Goal: Transaction & Acquisition: Purchase product/service

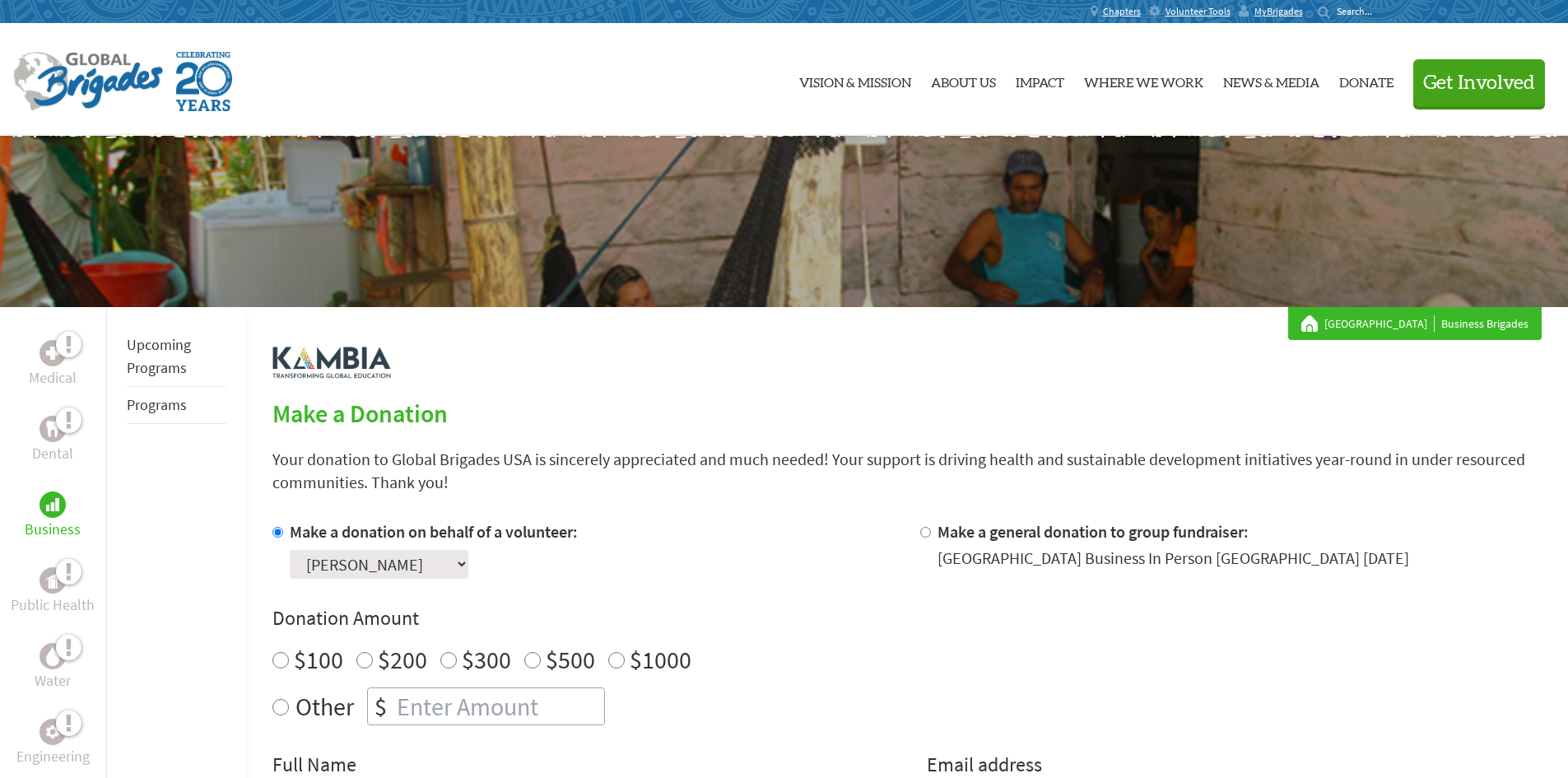
radio input "true"
click at [484, 696] on input "number" at bounding box center [499, 705] width 211 height 36
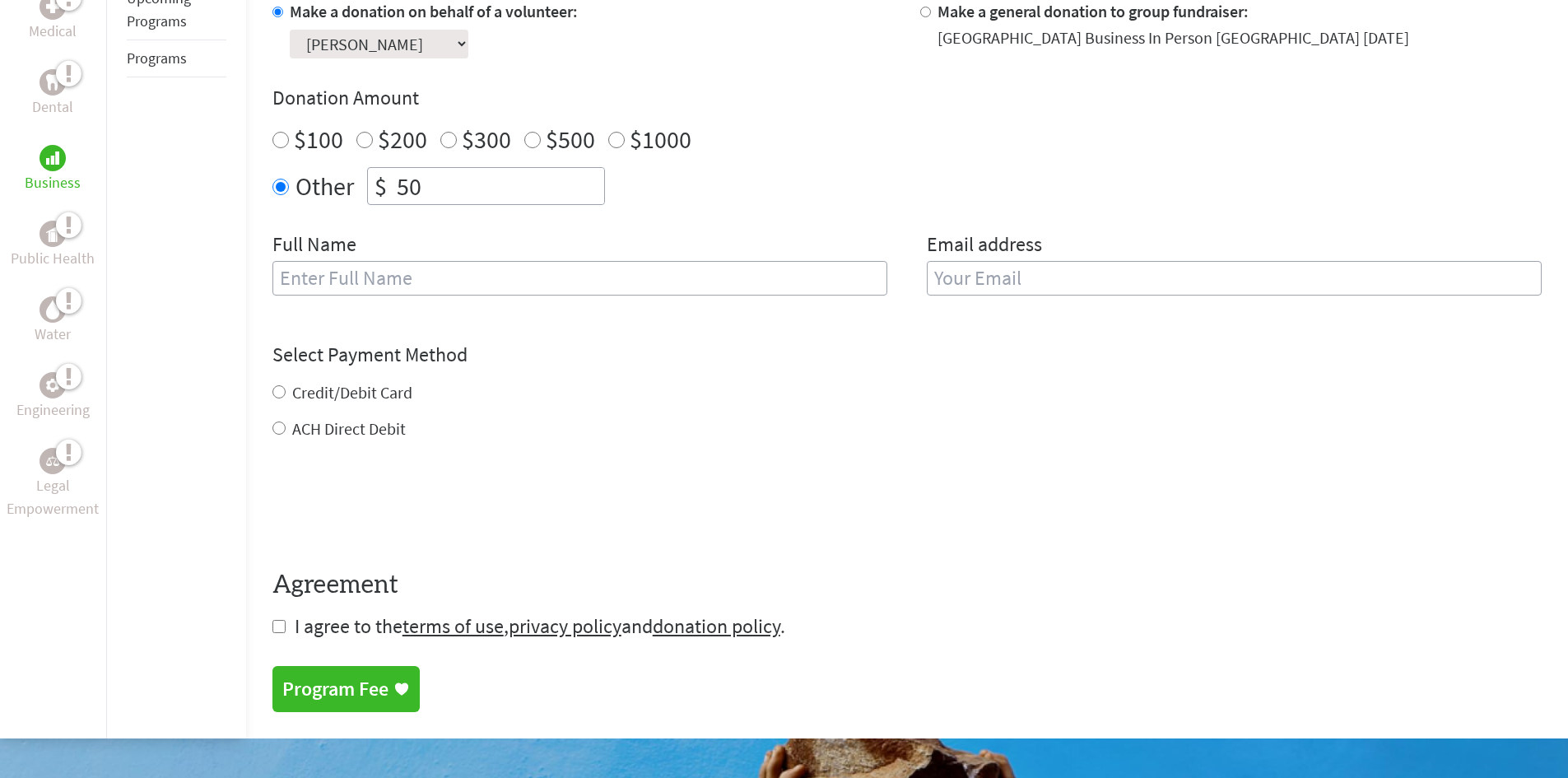
scroll to position [602, 0]
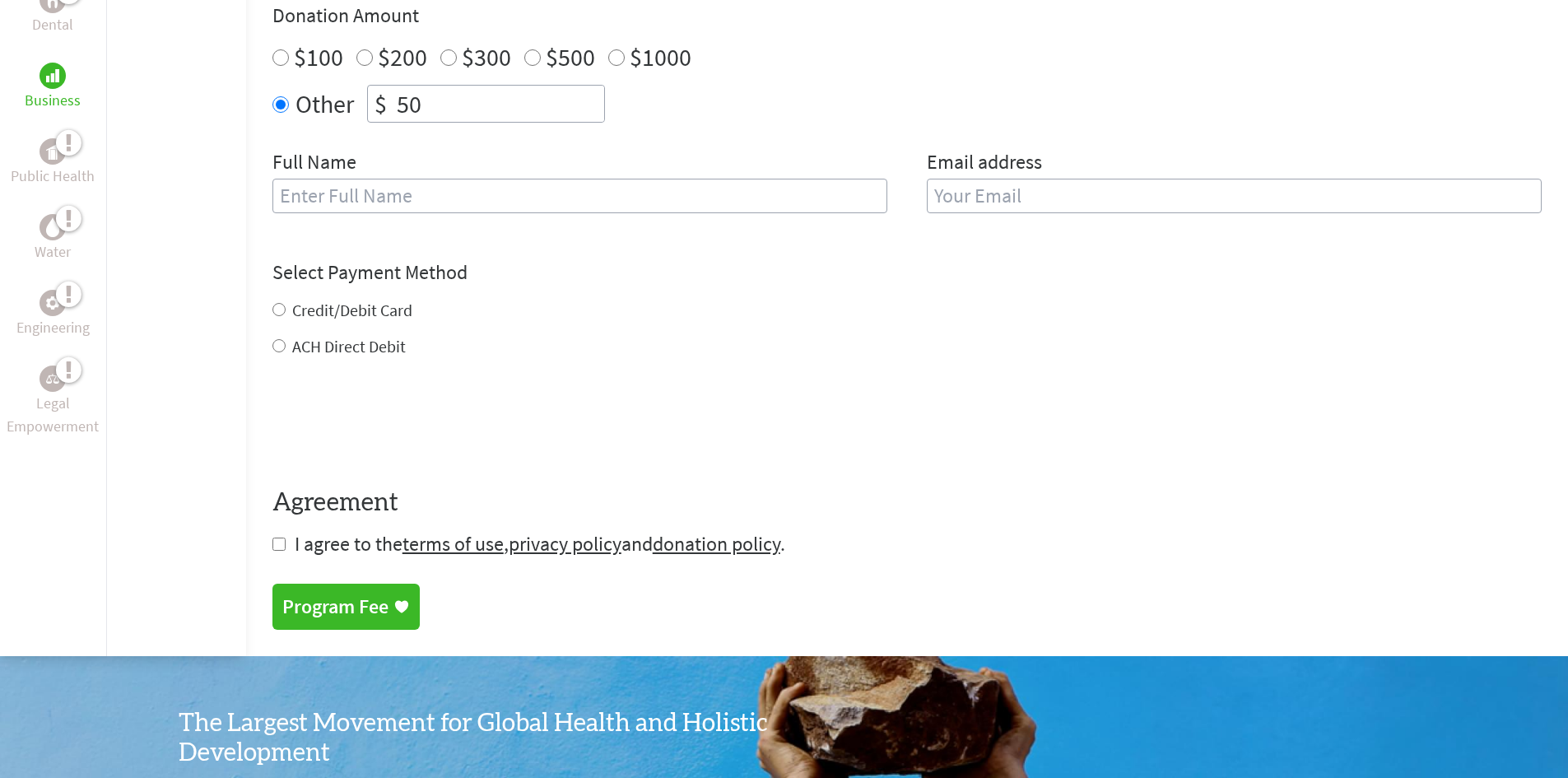
type input "50"
click at [613, 198] on input "text" at bounding box center [580, 195] width 615 height 34
type input "[PERSON_NAME]"
click at [949, 193] on input "email" at bounding box center [1234, 195] width 615 height 34
type input "[EMAIL_ADDRESS][DOMAIN_NAME]"
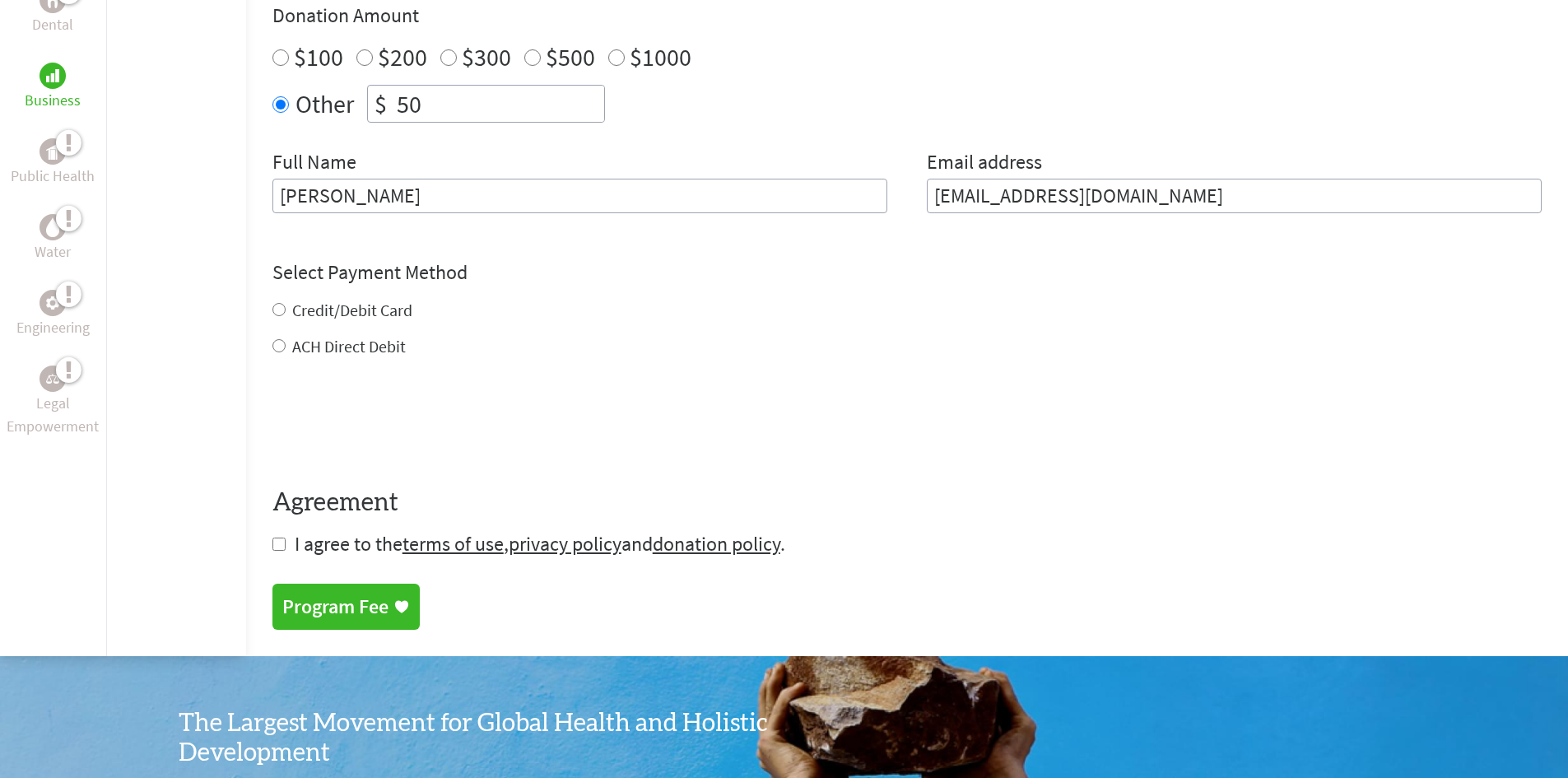
click at [276, 305] on div "Credit/Debit Card ACH Direct Debit" at bounding box center [907, 328] width 1269 height 59
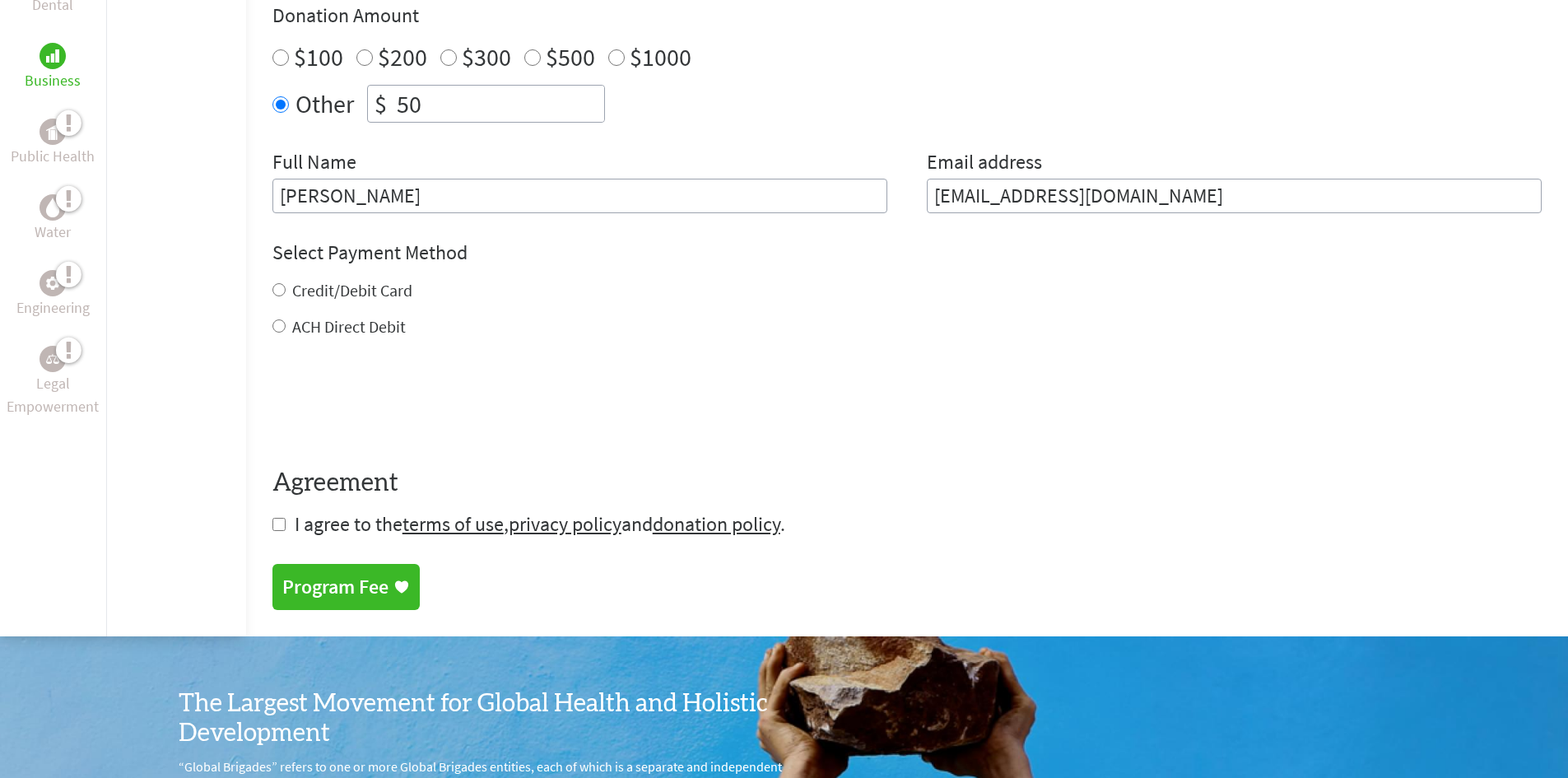
click at [275, 289] on input "Credit/Debit Card" at bounding box center [279, 289] width 13 height 13
radio input "true"
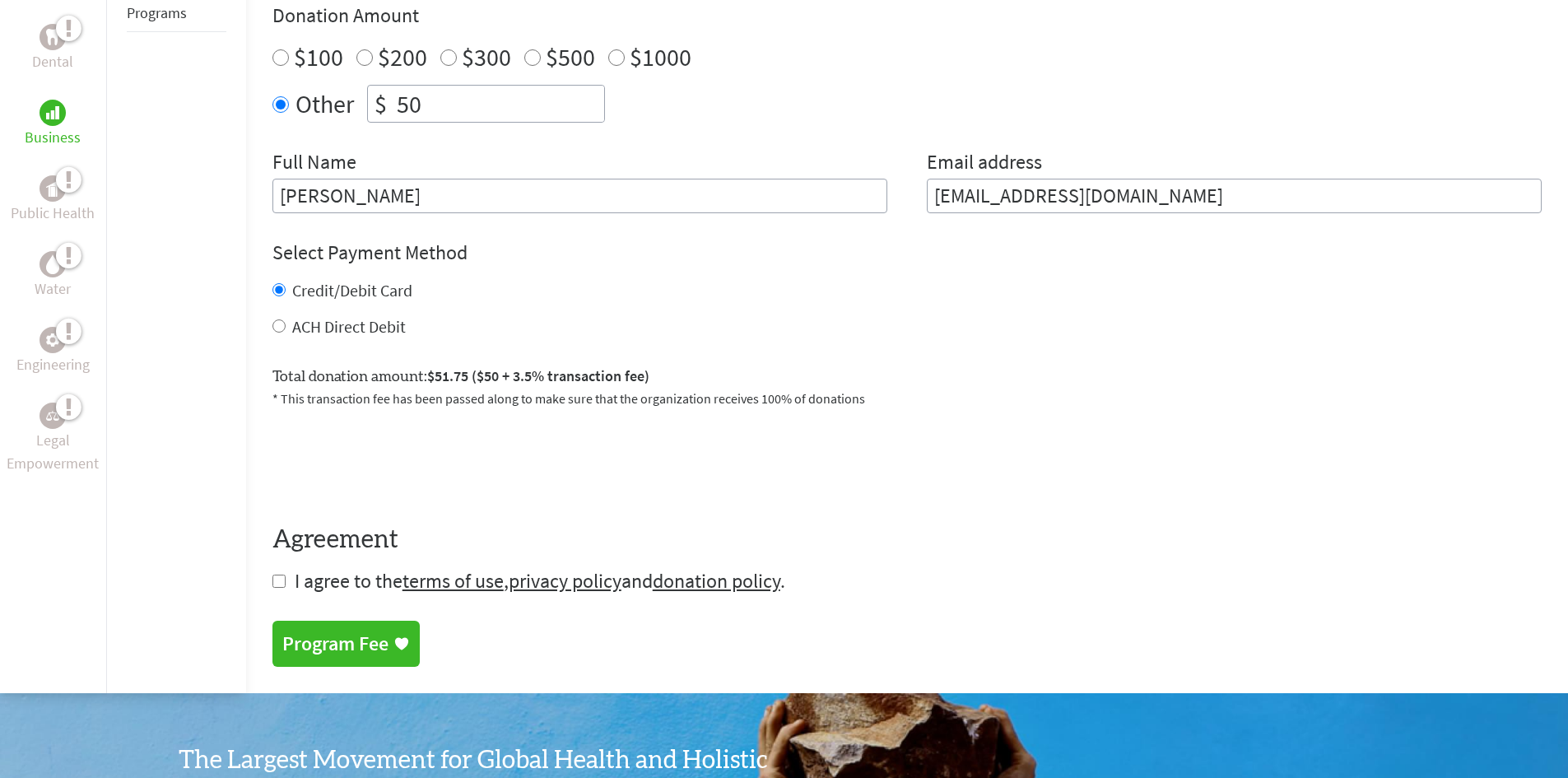
click at [275, 324] on input "ACH Direct Debit" at bounding box center [279, 326] width 13 height 13
radio input "true"
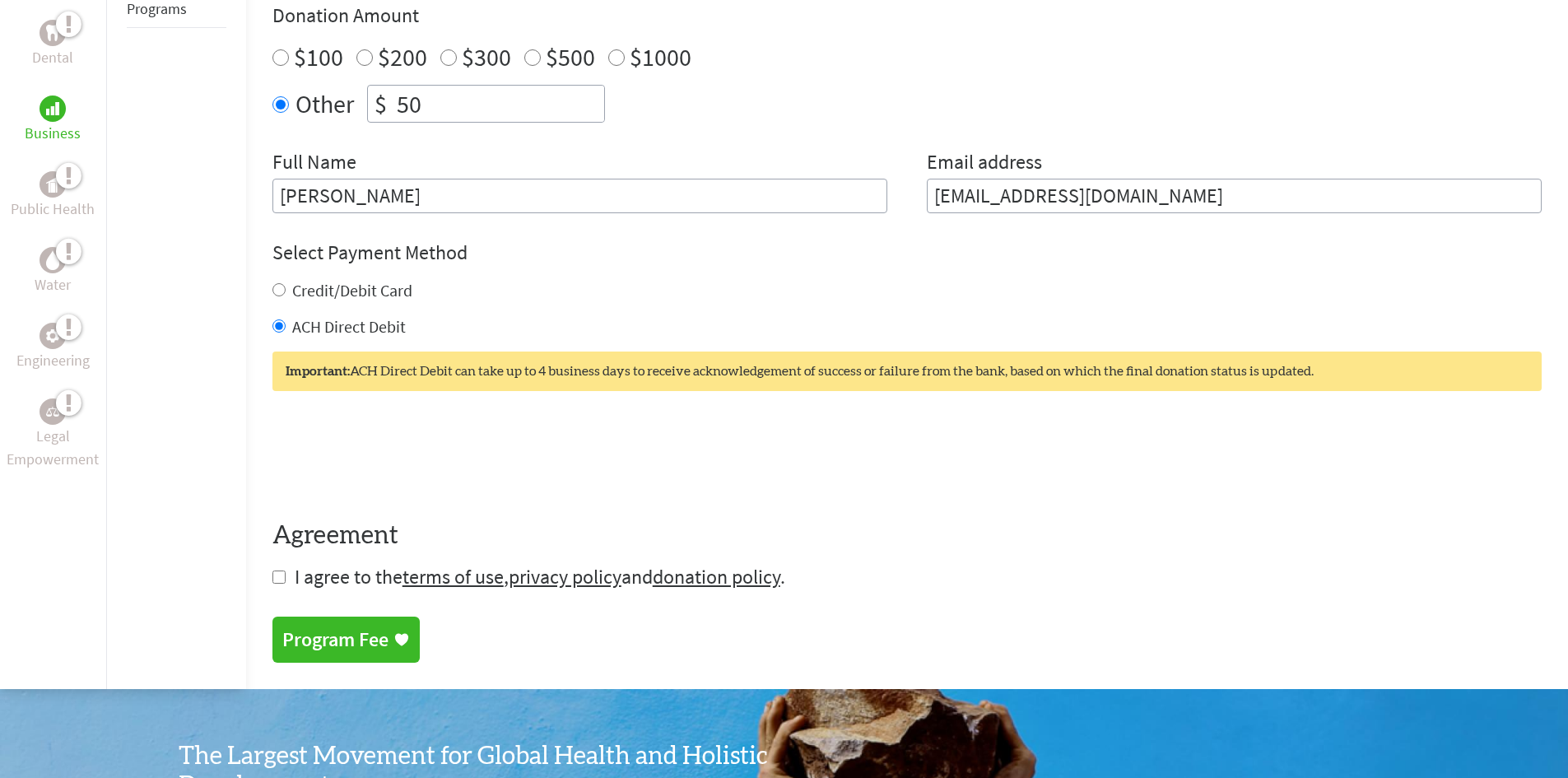
click at [280, 578] on input "checkbox" at bounding box center [279, 577] width 13 height 13
checkbox input "true"
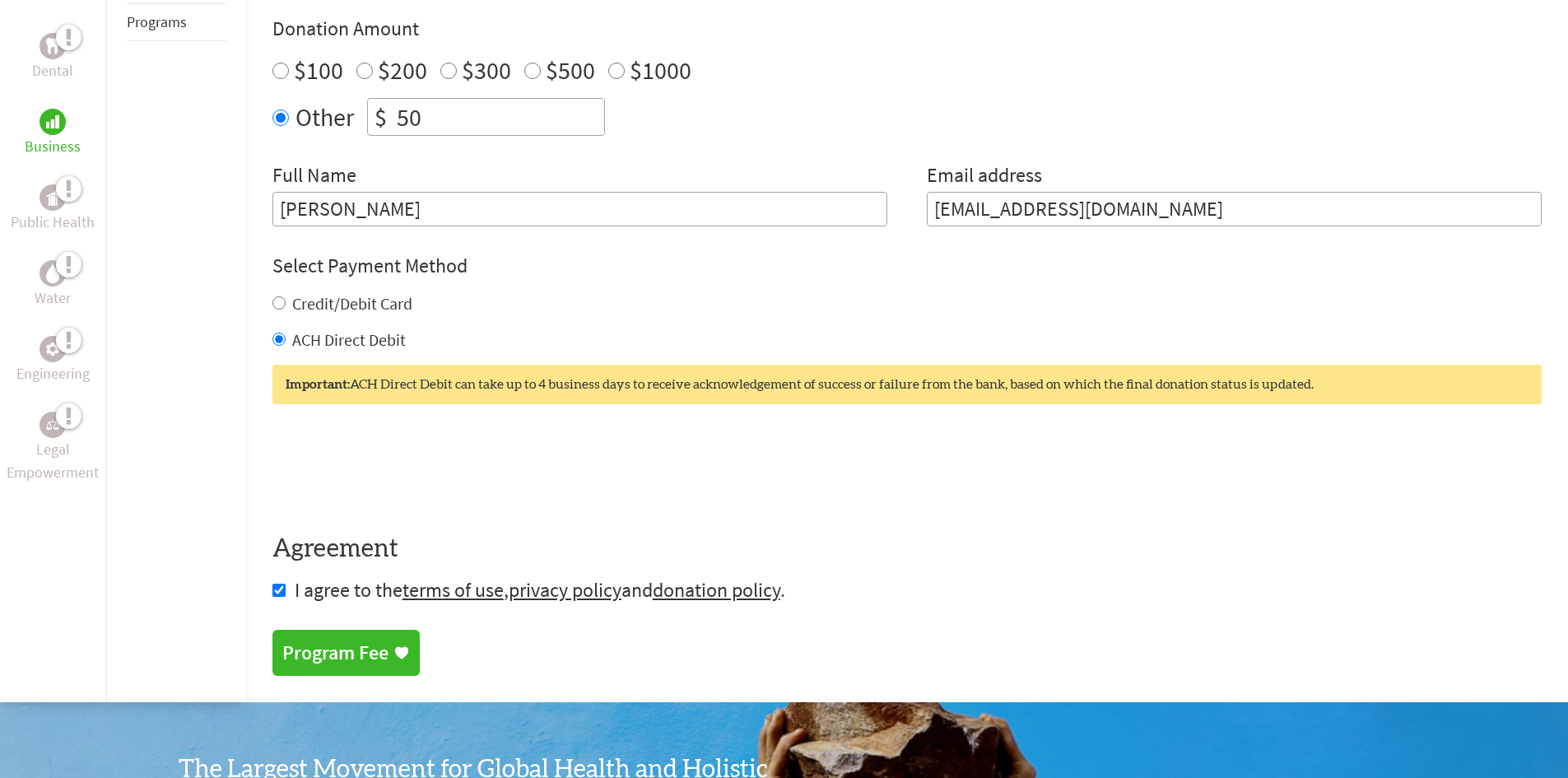
scroll to position [591, 0]
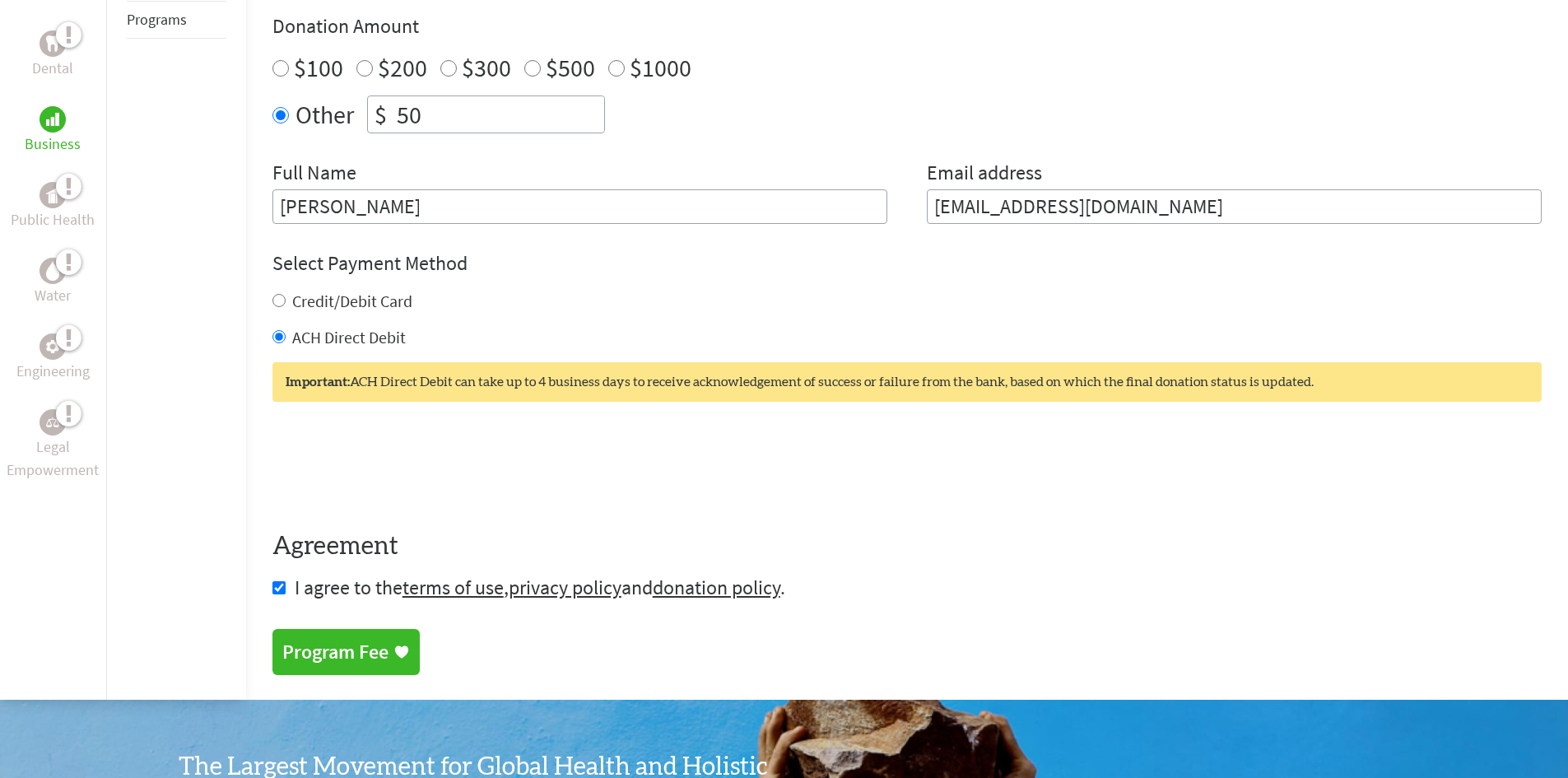
click at [374, 647] on div "Program Fee" at bounding box center [335, 651] width 106 height 26
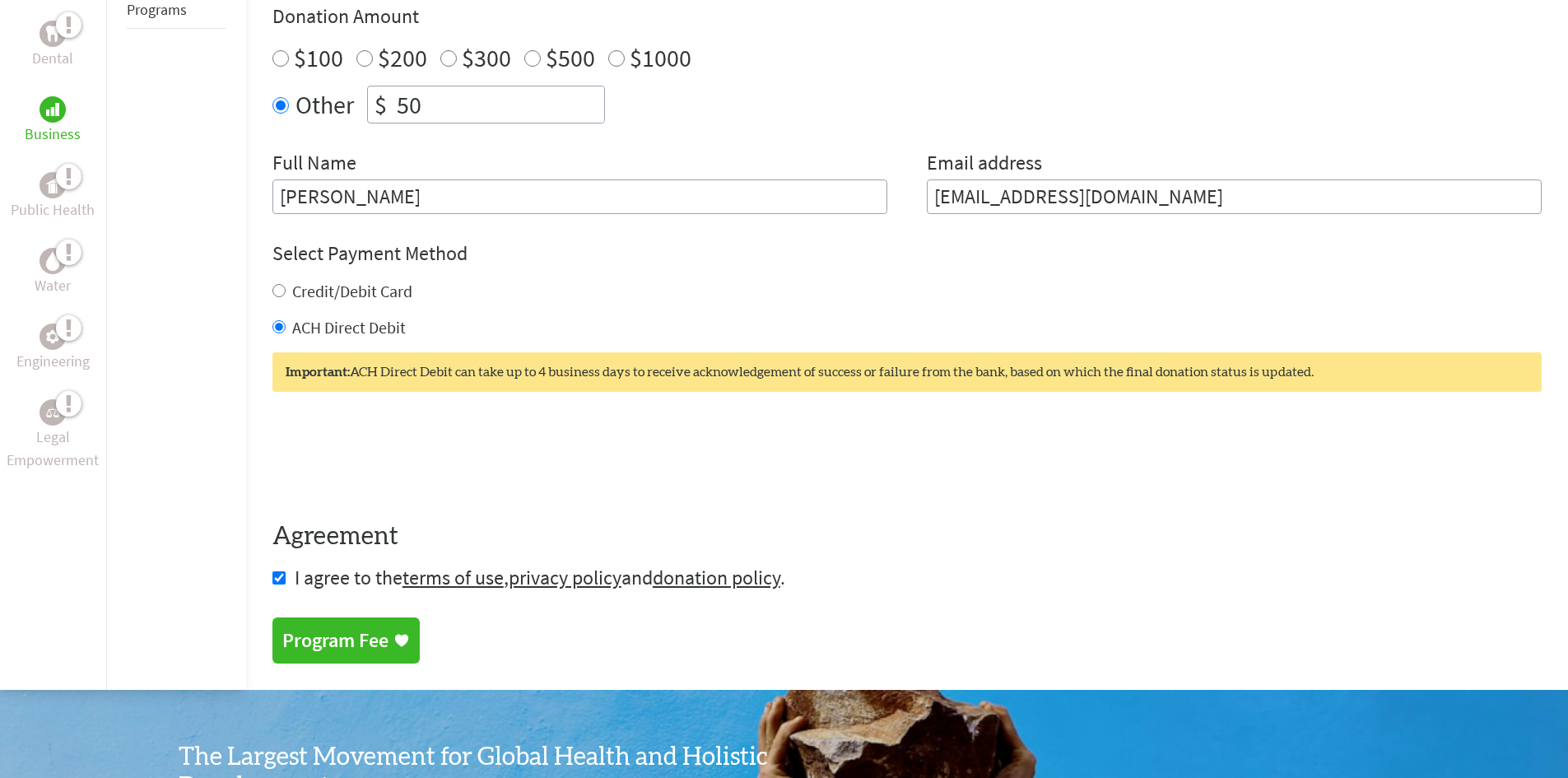
scroll to position [604, 0]
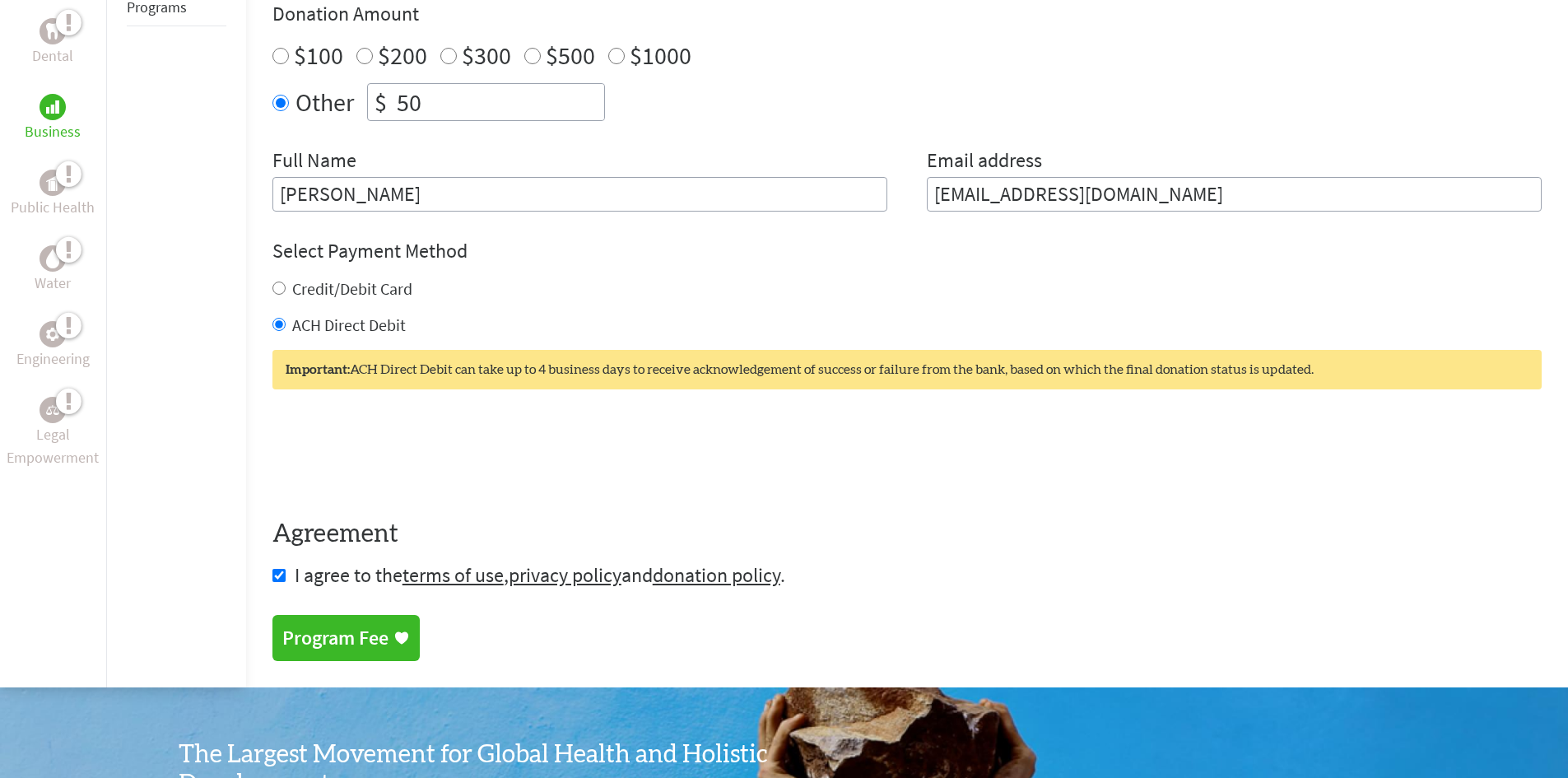
click at [282, 286] on input "Credit/Debit Card" at bounding box center [279, 288] width 13 height 13
radio input "true"
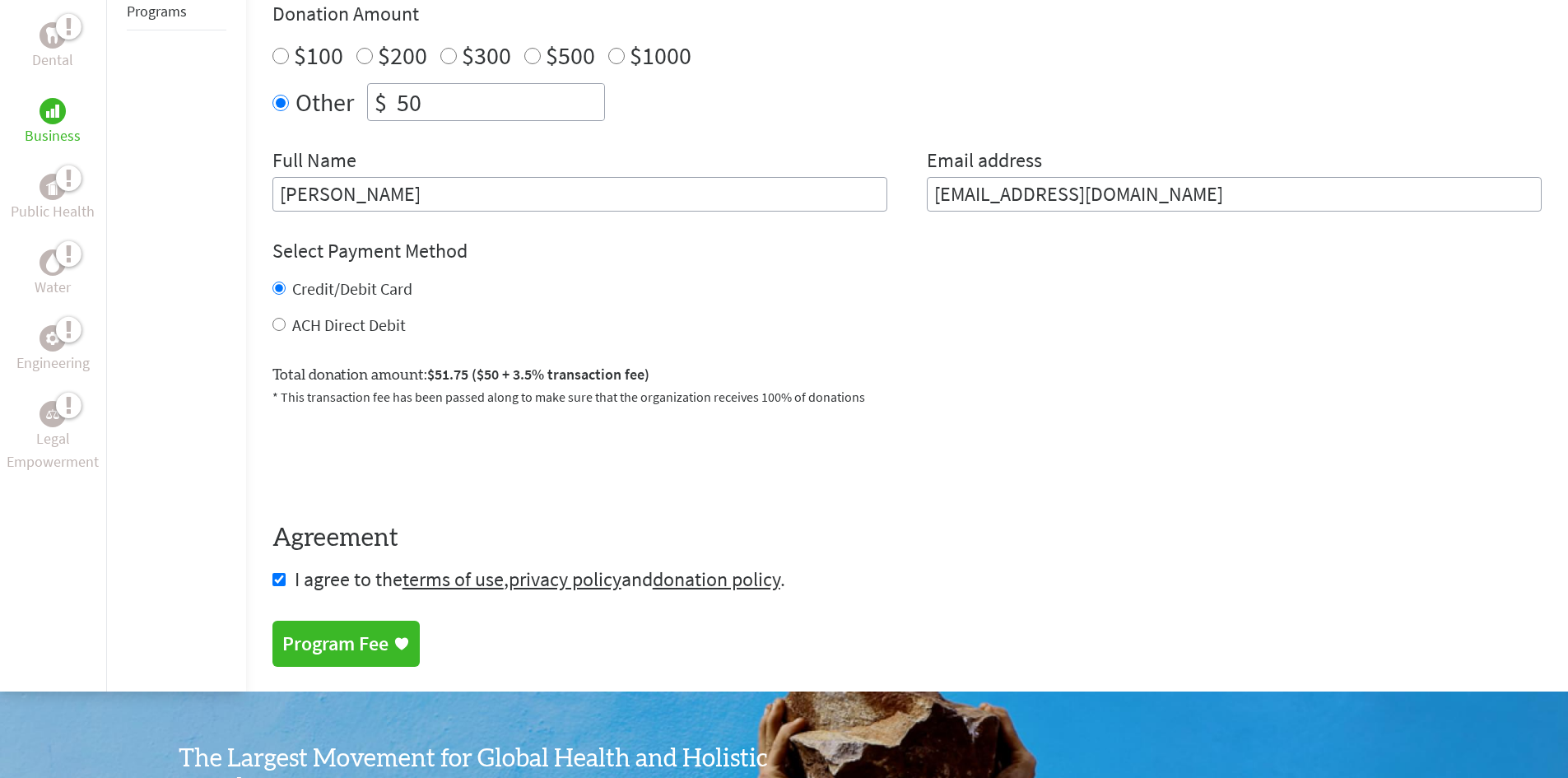
click at [369, 634] on div "Program Fee" at bounding box center [335, 643] width 106 height 26
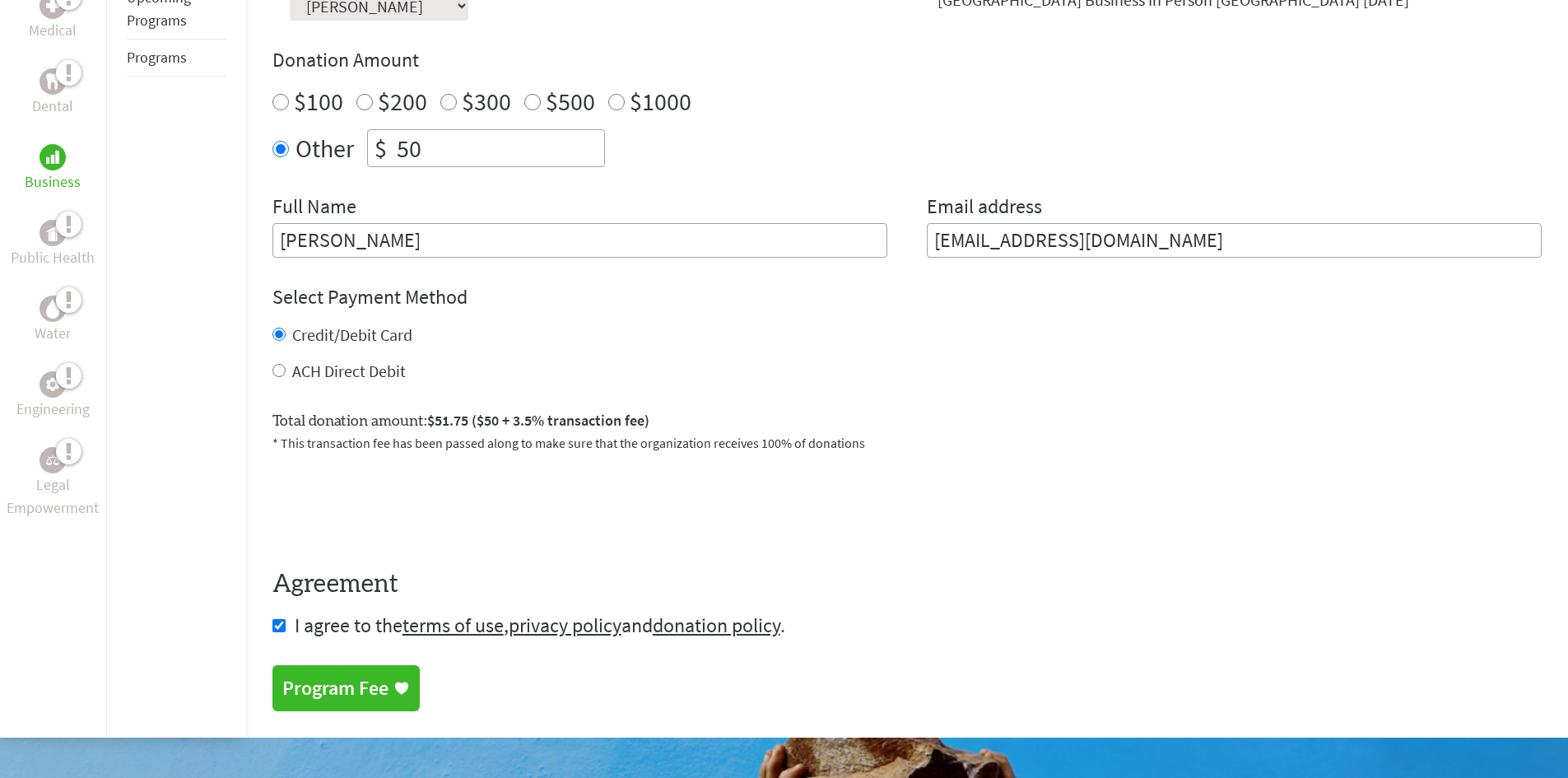
scroll to position [571, 0]
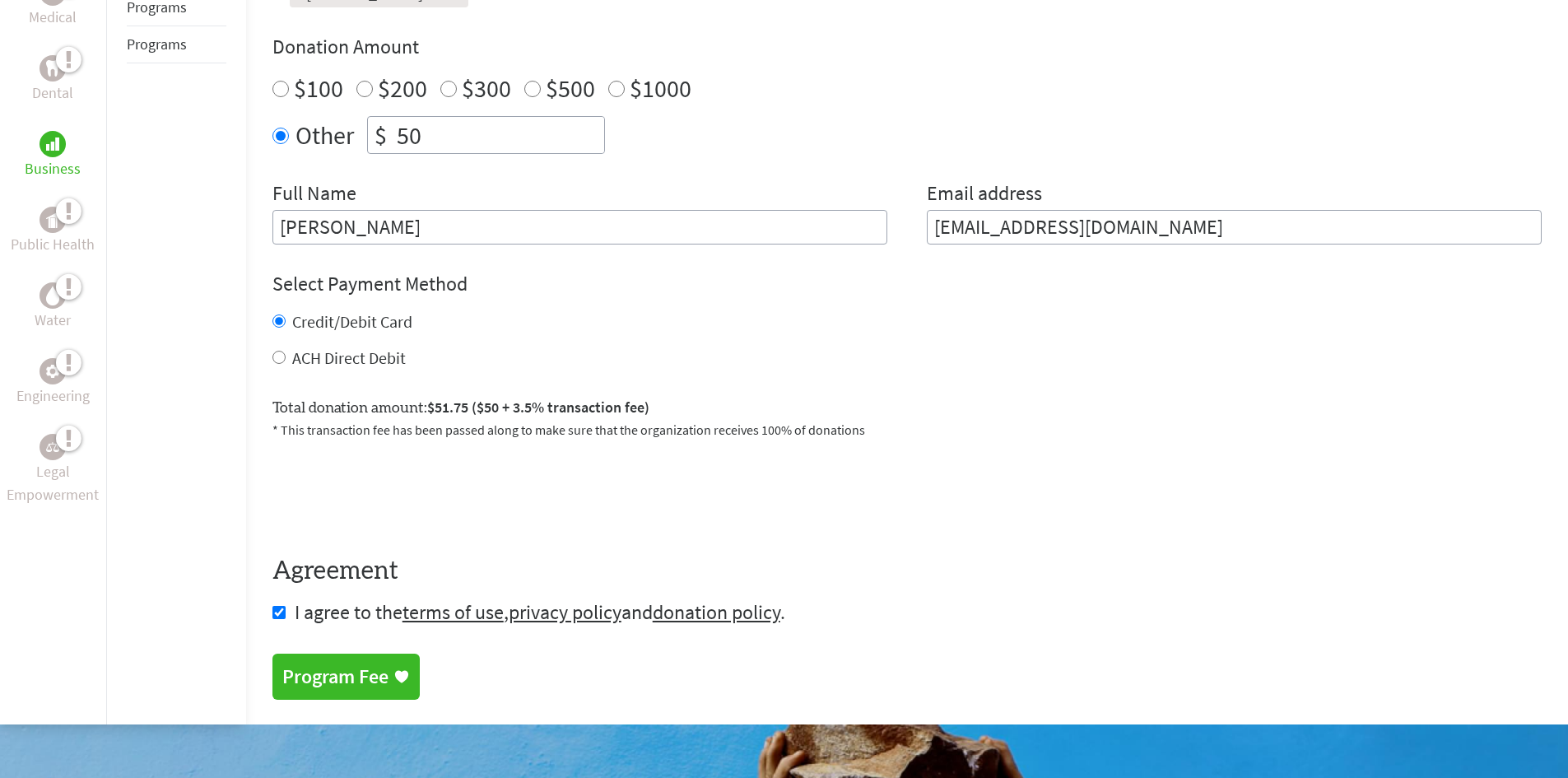
click at [361, 680] on div "Program Fee" at bounding box center [335, 676] width 106 height 26
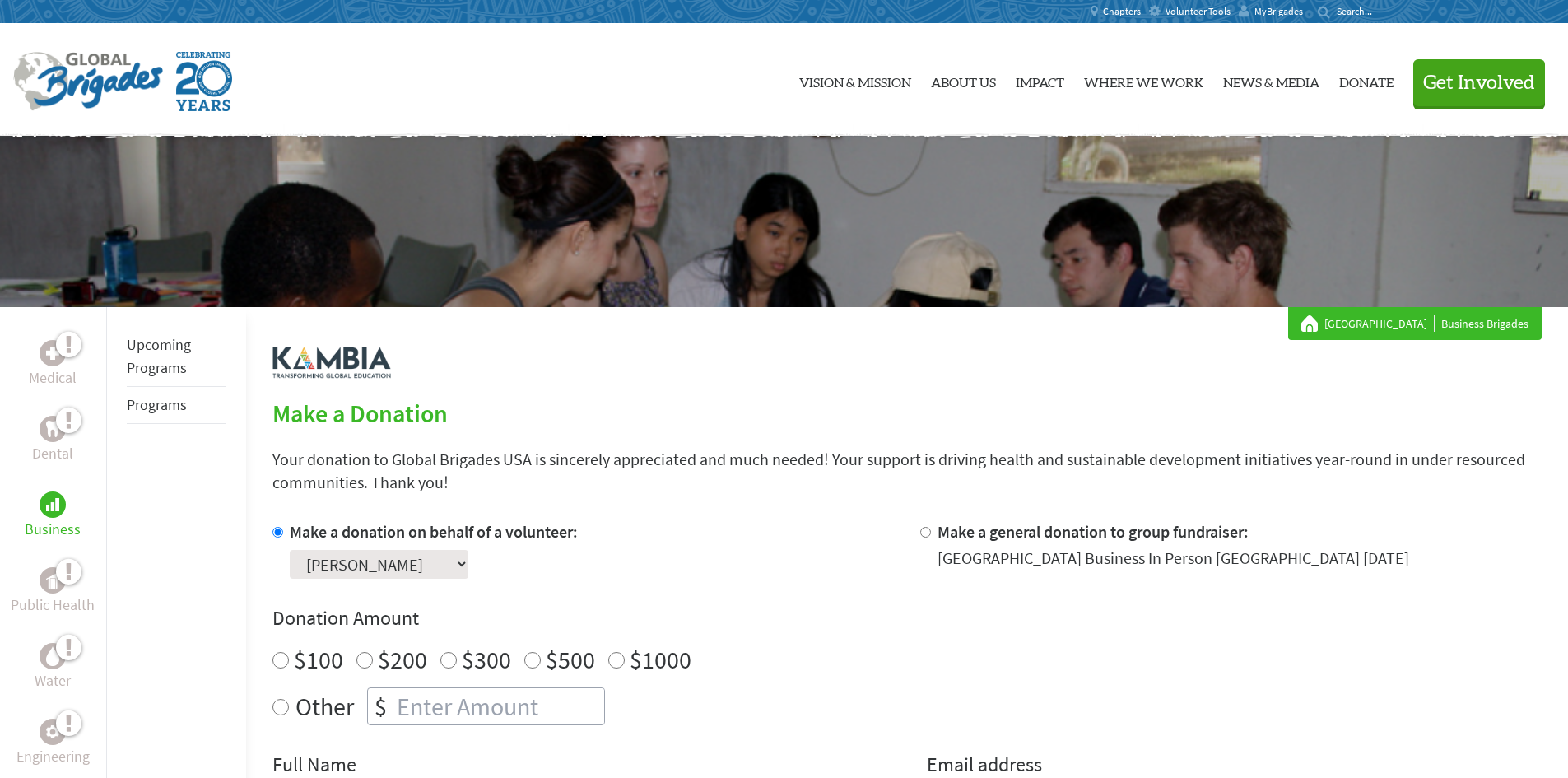
radio input "true"
click at [444, 715] on input "number" at bounding box center [499, 705] width 211 height 36
type input "50"
click at [917, 633] on div "Donation Amount $100 $200 $300 $500 $1000 Other $ 50" at bounding box center [907, 665] width 1269 height 120
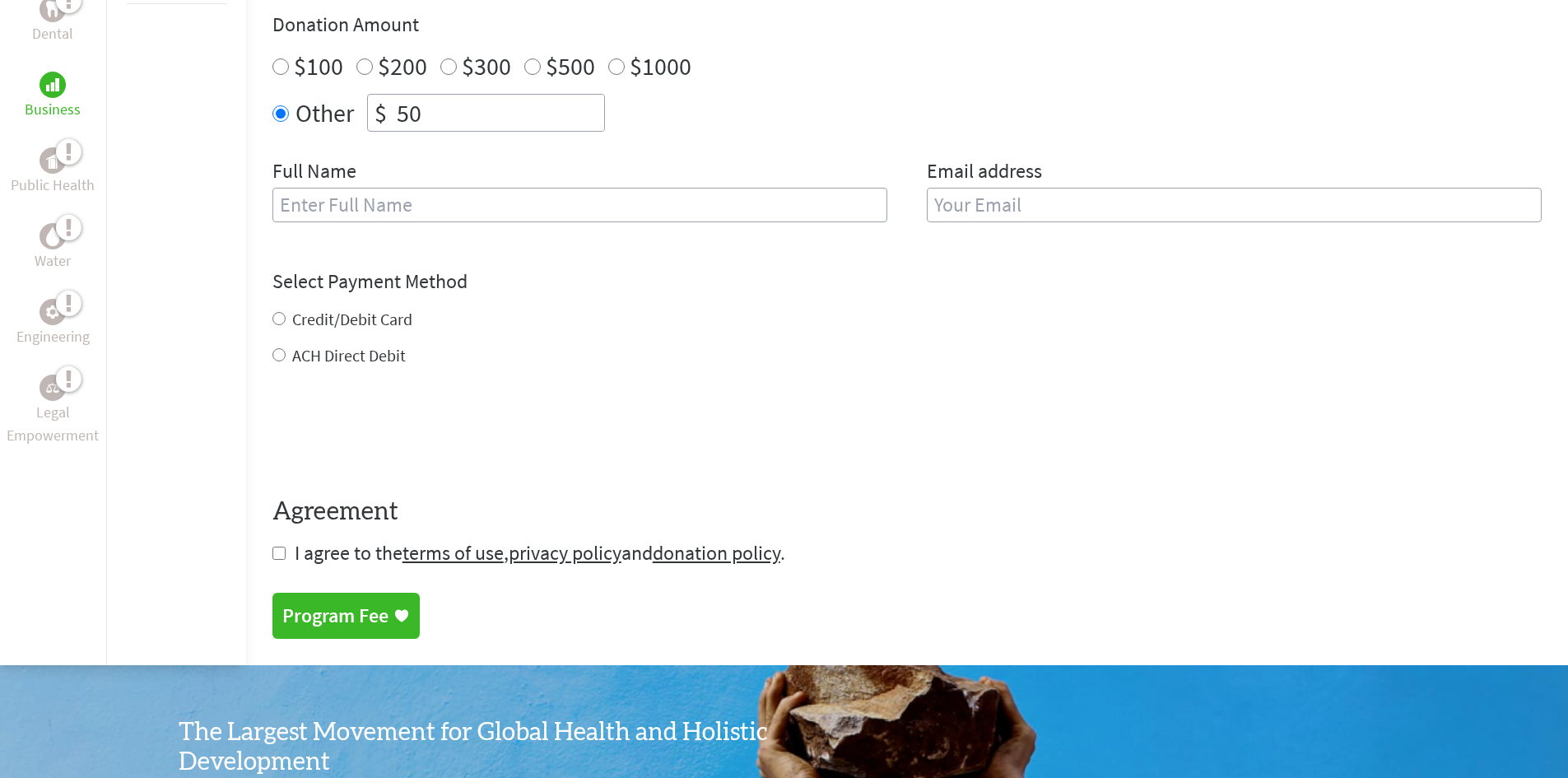
scroll to position [596, 0]
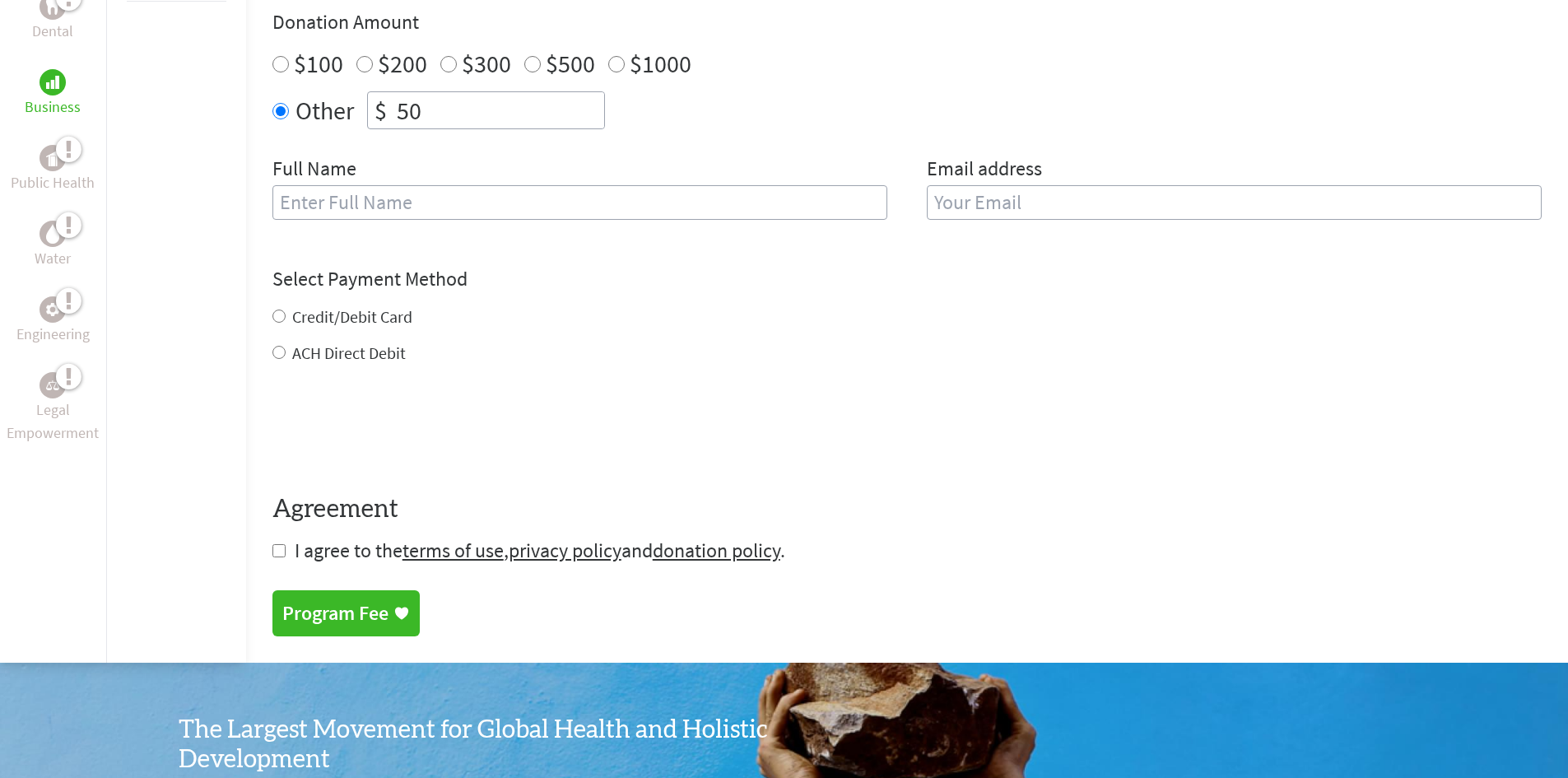
click at [658, 213] on input "text" at bounding box center [580, 201] width 615 height 34
type input "[PERSON_NAME]"
click at [978, 212] on input "email" at bounding box center [1234, 201] width 615 height 34
type input "[EMAIL_ADDRESS][DOMAIN_NAME]"
click at [276, 312] on div "Credit/Debit Card ACH Direct Debit" at bounding box center [907, 334] width 1269 height 59
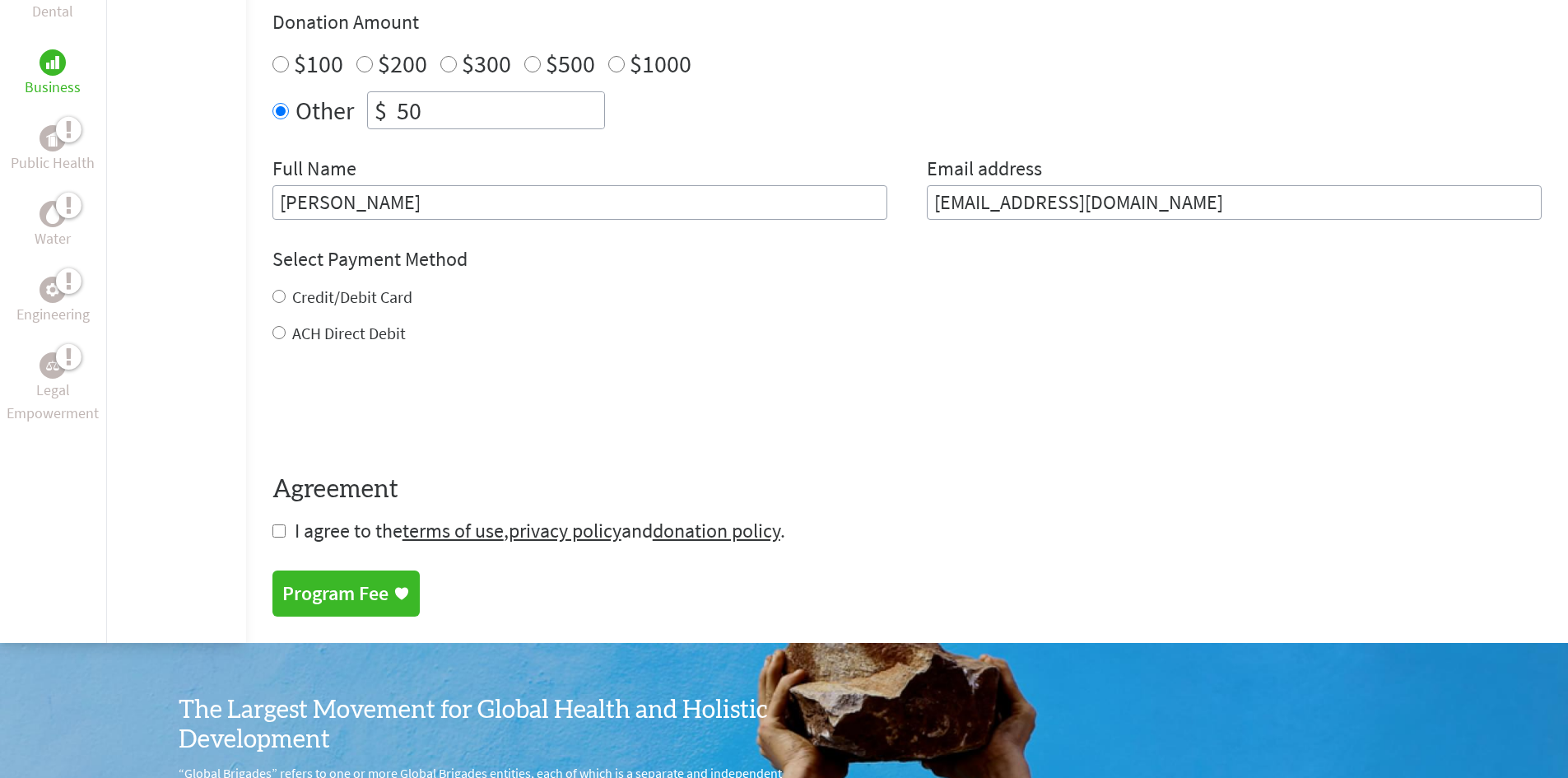
click at [277, 298] on input "Credit/Debit Card" at bounding box center [279, 296] width 13 height 13
radio input "true"
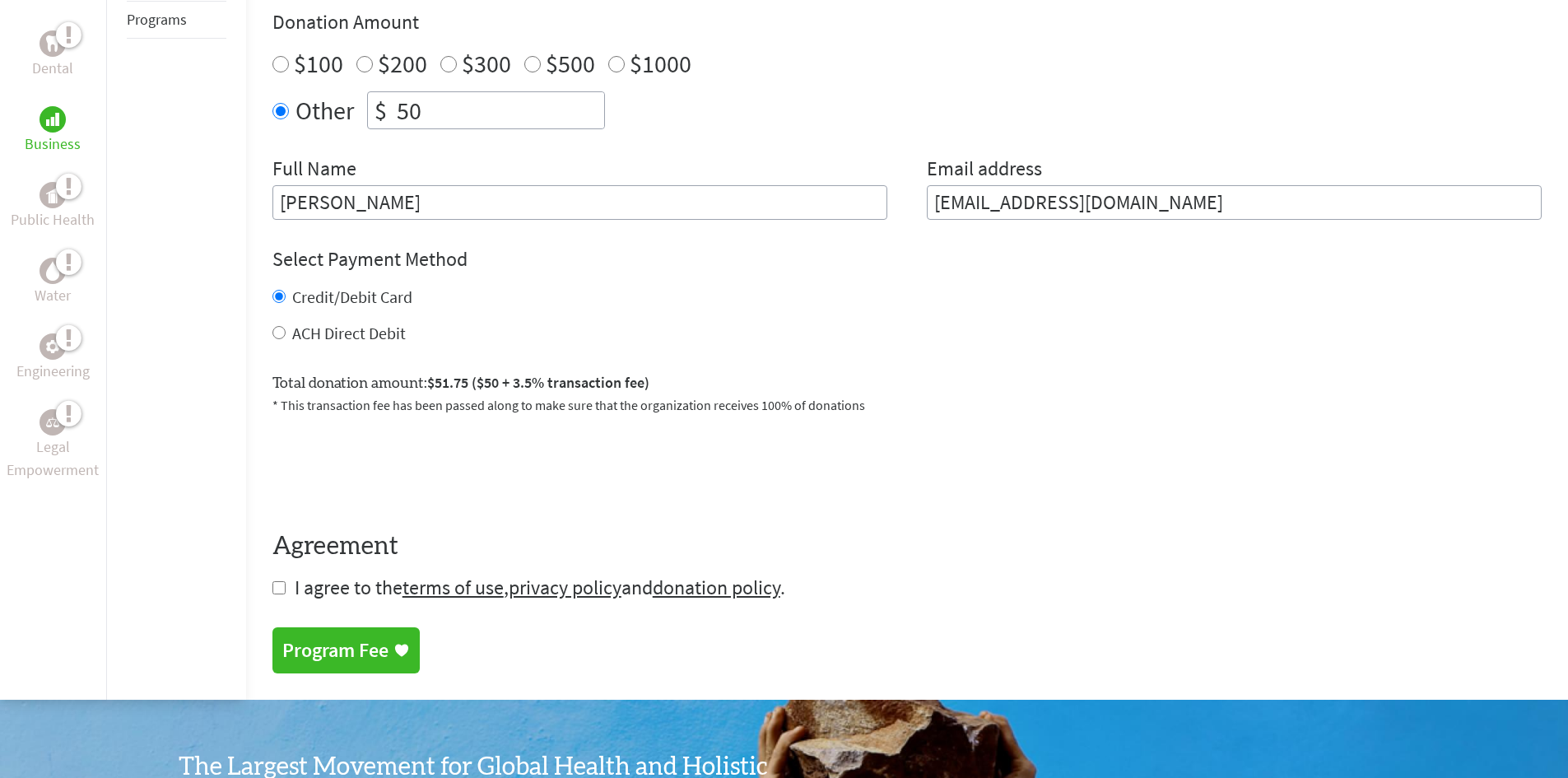
click at [278, 588] on input "checkbox" at bounding box center [279, 588] width 13 height 13
checkbox input "true"
click at [374, 646] on div "Program Fee" at bounding box center [335, 651] width 106 height 26
